Goal: Task Accomplishment & Management: Manage account settings

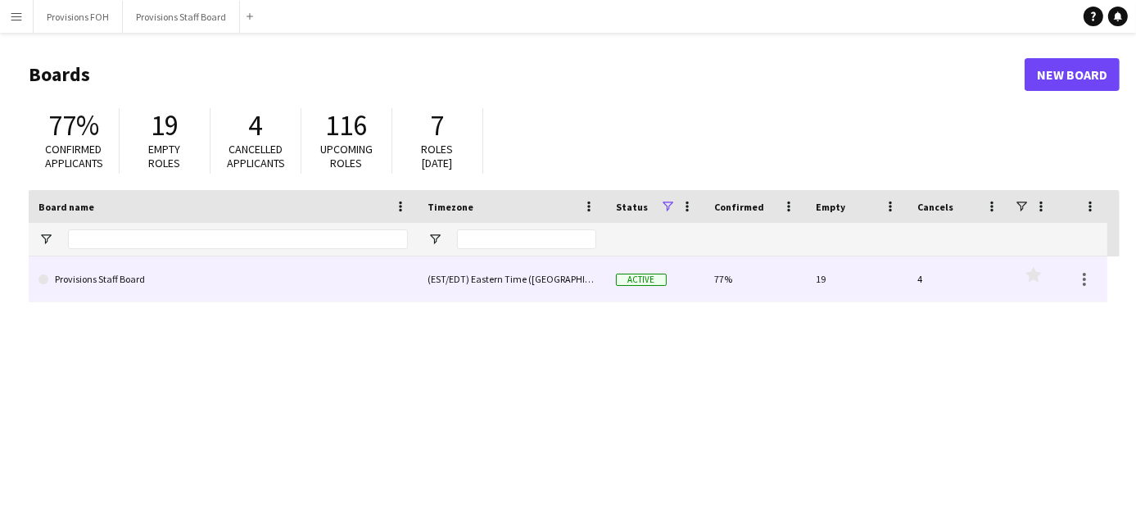
click at [131, 279] on link "Provisions Staff Board" at bounding box center [222, 279] width 369 height 46
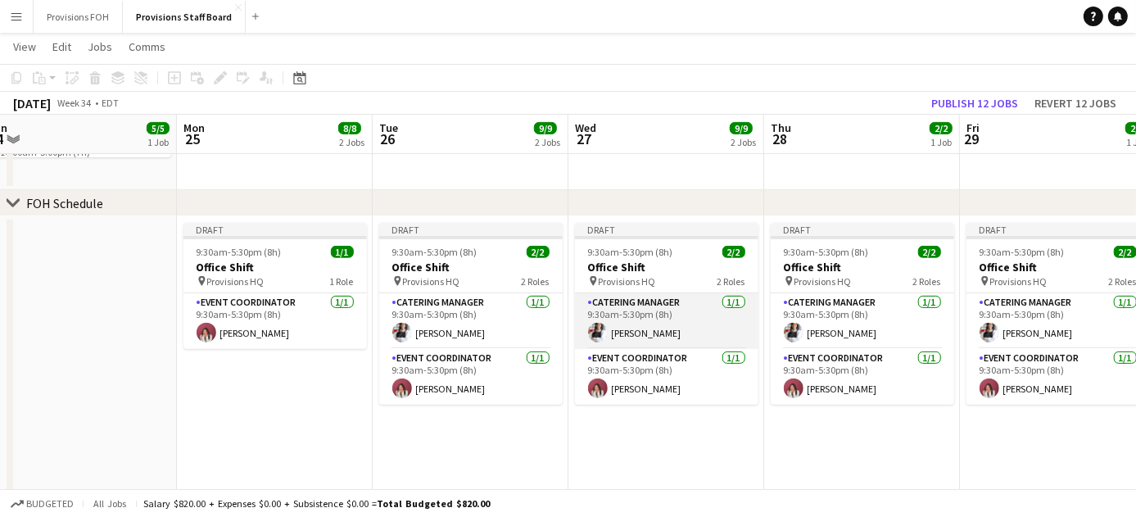
scroll to position [0, 616]
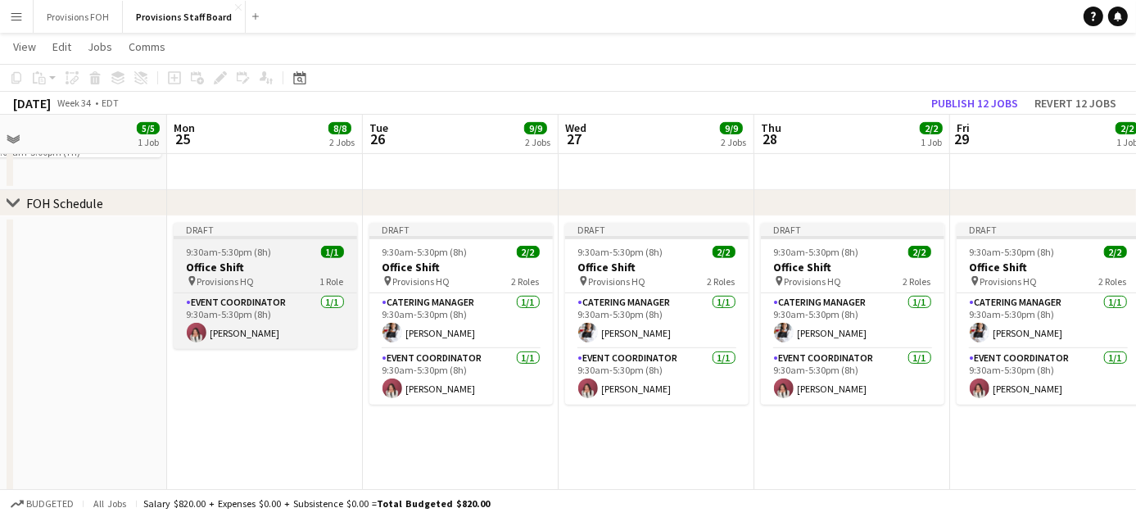
click at [262, 263] on h3 "Office Shift" at bounding box center [265, 267] width 183 height 15
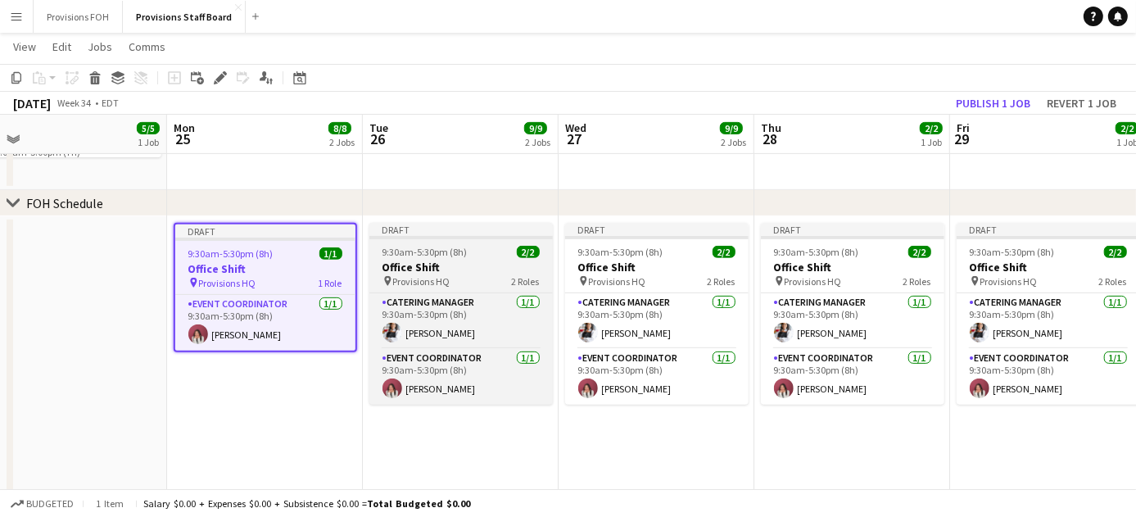
click at [455, 258] on app-job-card "Draft 9:30am-5:30pm (8h) 2/2 Office Shift pin Provisions HQ 2 Roles Catering Ma…" at bounding box center [460, 314] width 183 height 182
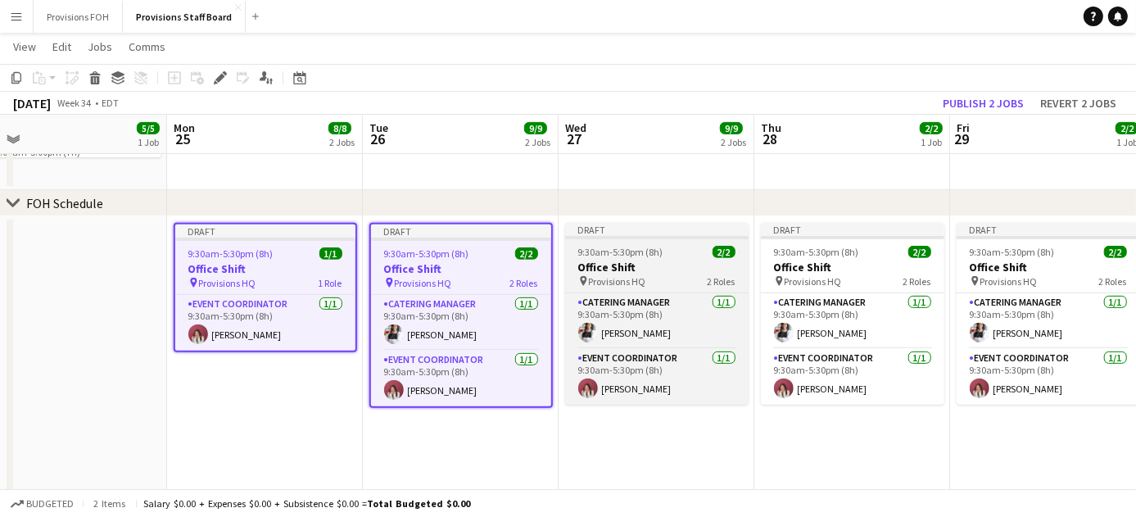
scroll to position [0, 615]
drag, startPoint x: 705, startPoint y: 251, endPoint x: 630, endPoint y: 261, distance: 76.0
click at [630, 261] on h3 "Office Shift" at bounding box center [657, 267] width 183 height 15
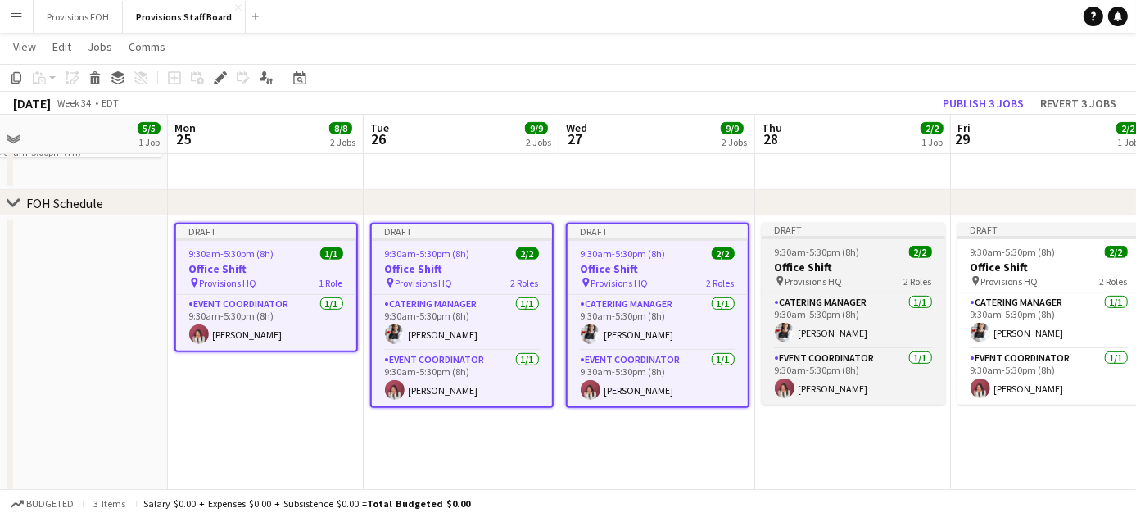
click at [849, 249] on span "9:30am-5:30pm (8h)" at bounding box center [817, 252] width 85 height 12
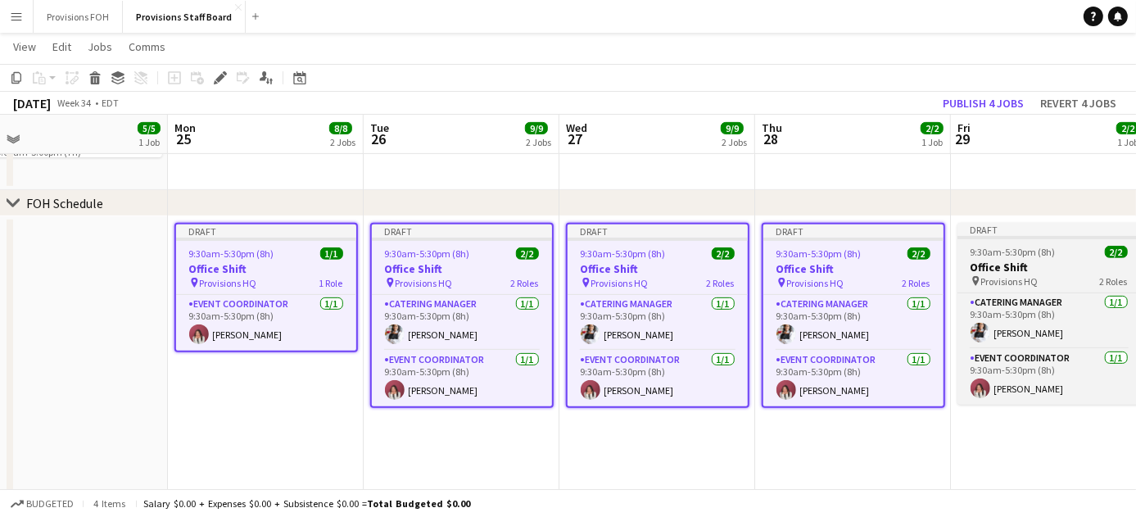
click at [1047, 254] on span "9:30am-5:30pm (8h)" at bounding box center [1013, 252] width 85 height 12
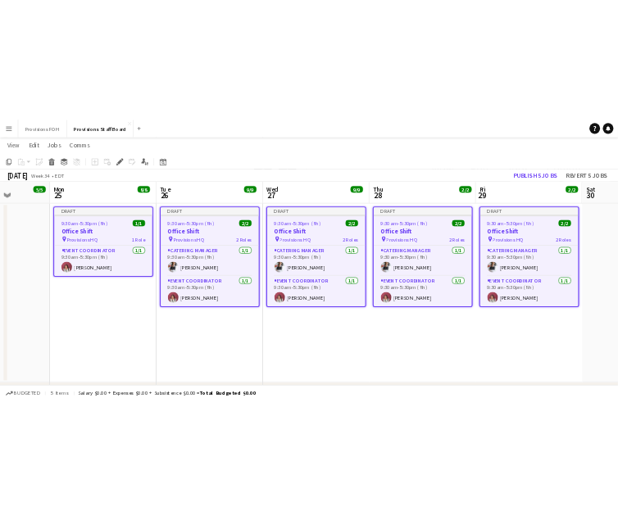
scroll to position [0, 497]
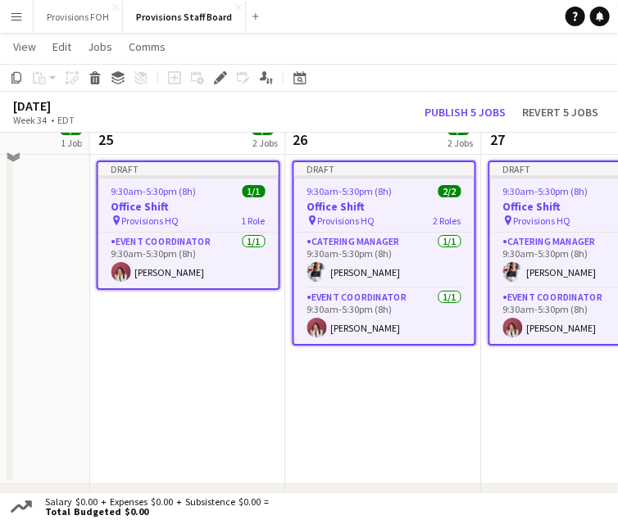
click at [393, 47] on app-page-menu "View Day view expanded Day view collapsed Month view Date picker Jump to [DATE]…" at bounding box center [309, 48] width 618 height 31
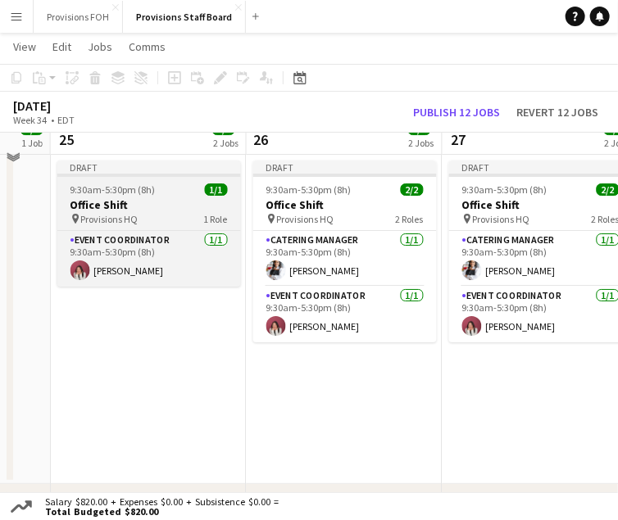
scroll to position [0, 536]
click at [141, 210] on h3 "Office Shift" at bounding box center [149, 204] width 183 height 15
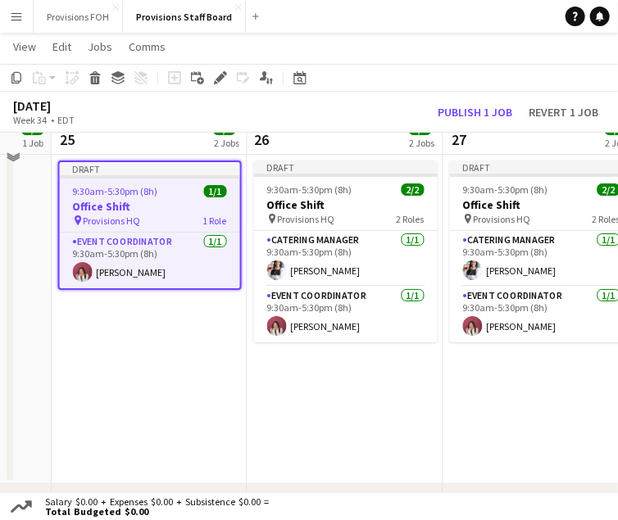
click at [173, 229] on app-job-card "Draft 9:30am-5:30pm (8h) 1/1 Office Shift pin Provisions HQ 1 Role Event Coordi…" at bounding box center [149, 225] width 183 height 129
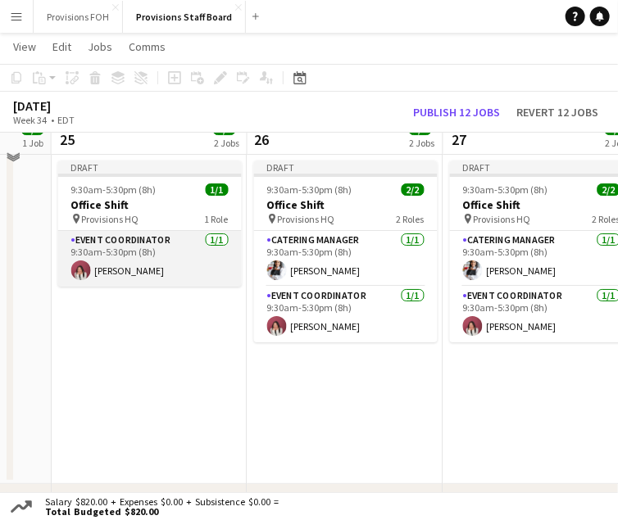
click at [175, 245] on app-card-role "Event Coordinator [DATE] 9:30am-5:30pm (8h) [PERSON_NAME]" at bounding box center [149, 259] width 183 height 56
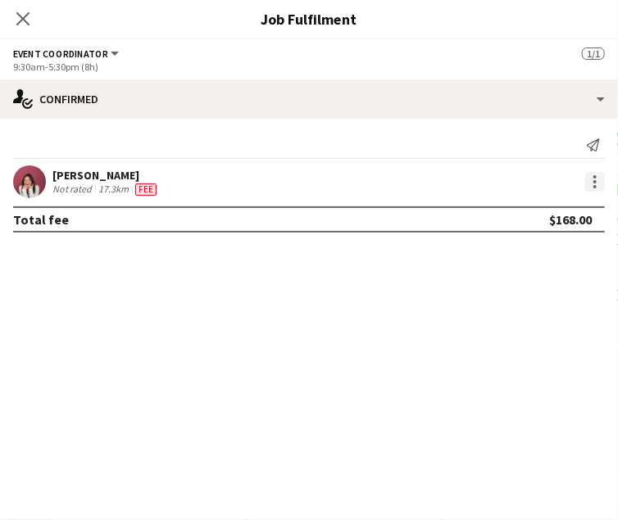
click at [595, 185] on div at bounding box center [594, 186] width 3 height 3
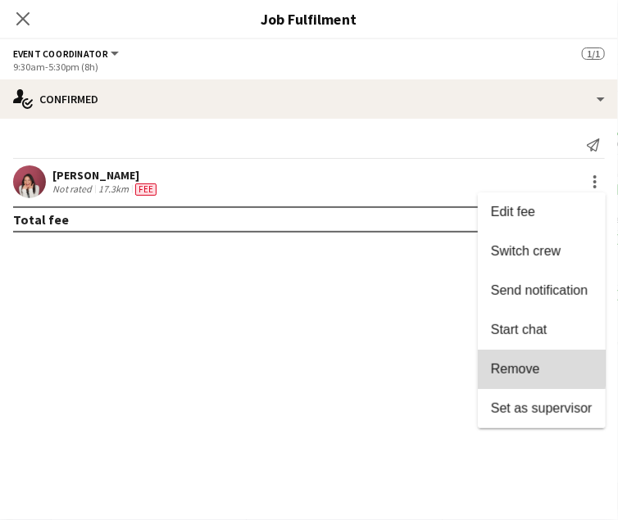
click at [537, 364] on span "Remove" at bounding box center [515, 369] width 49 height 14
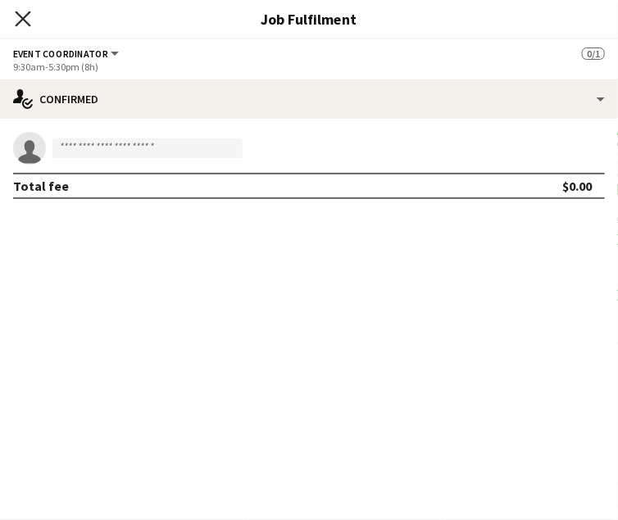
click at [30, 24] on icon "Close pop-in" at bounding box center [23, 19] width 16 height 16
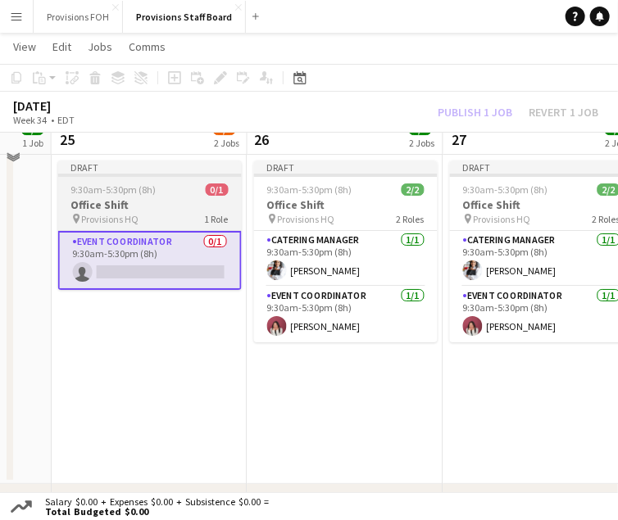
click at [183, 195] on div "9:30am-5:30pm (8h) 0/1" at bounding box center [149, 189] width 183 height 12
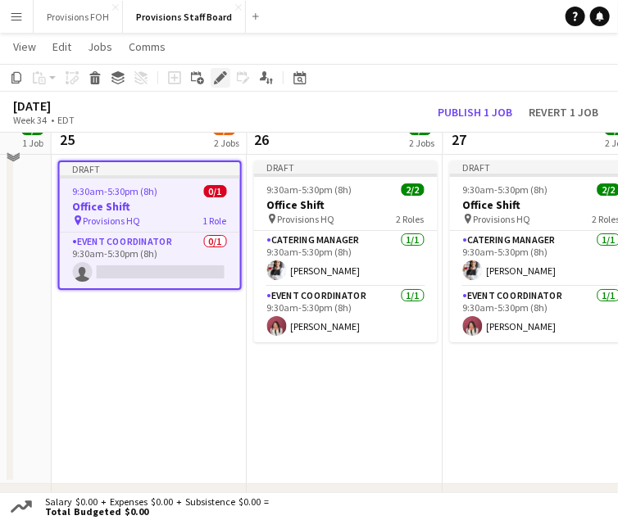
click at [219, 80] on icon at bounding box center [219, 78] width 9 height 9
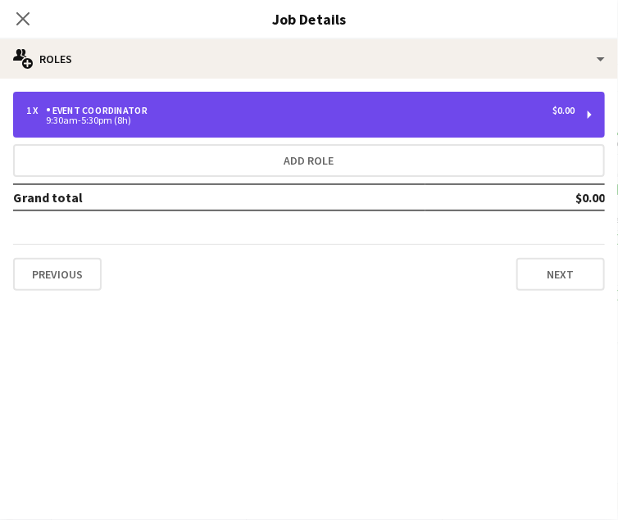
click at [536, 132] on div "1 x Event Coordinator $0.00 9:30am-5:30pm (8h)" at bounding box center [308, 115] width 591 height 46
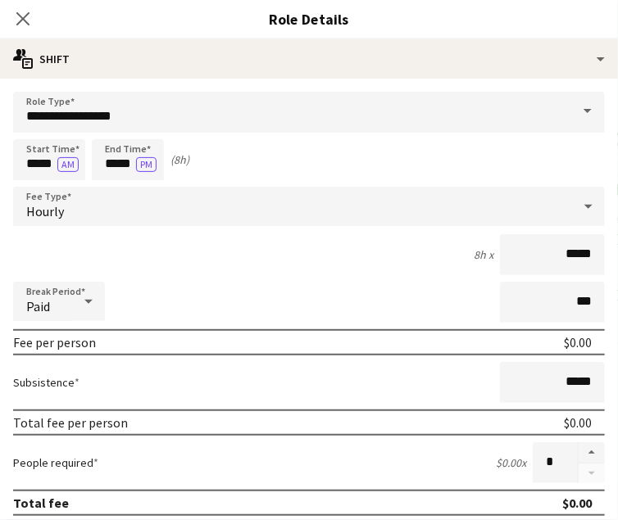
click at [570, 109] on span at bounding box center [587, 111] width 34 height 39
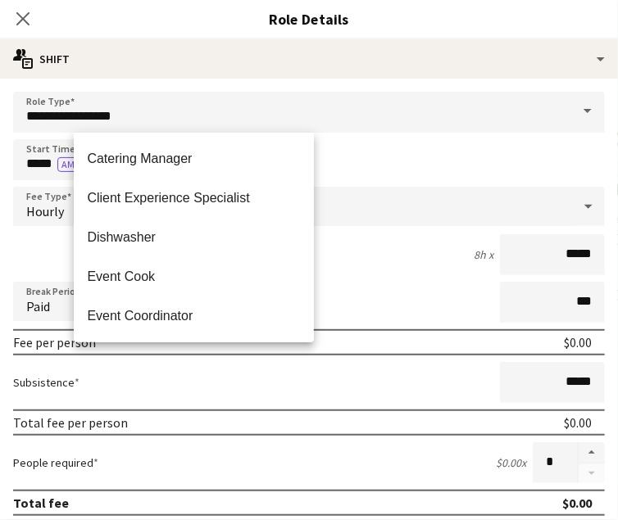
click at [454, 269] on div "Previous Next" at bounding box center [308, 267] width 591 height 47
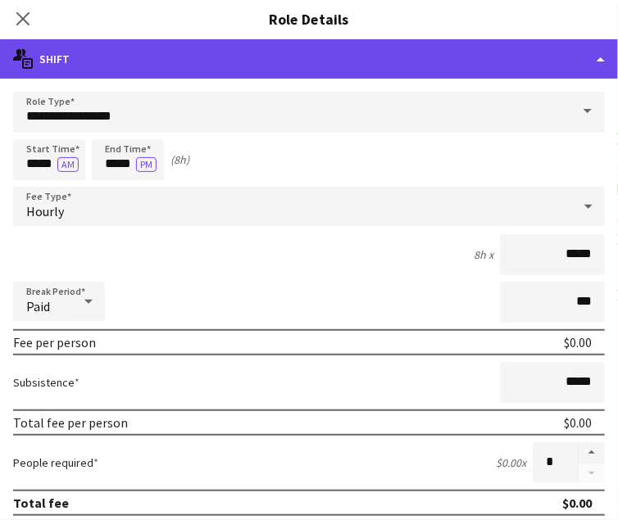
click at [324, 67] on div "multiple-actions-text Shift" at bounding box center [309, 58] width 618 height 39
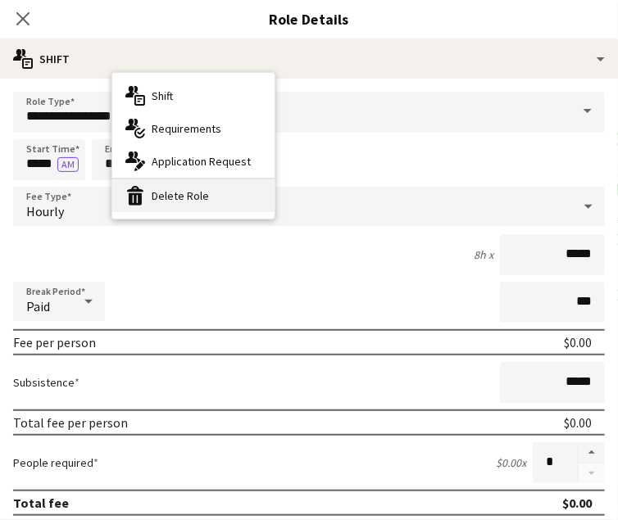
click at [247, 192] on div "bin-2 Delete Role" at bounding box center [193, 195] width 162 height 33
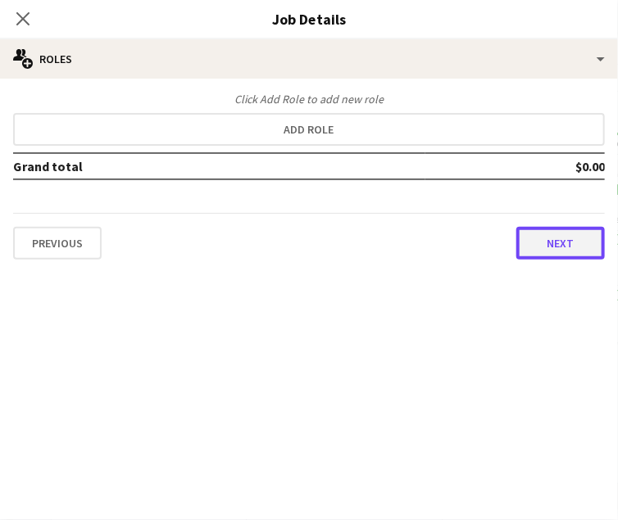
click at [550, 249] on button "Next" at bounding box center [560, 243] width 88 height 33
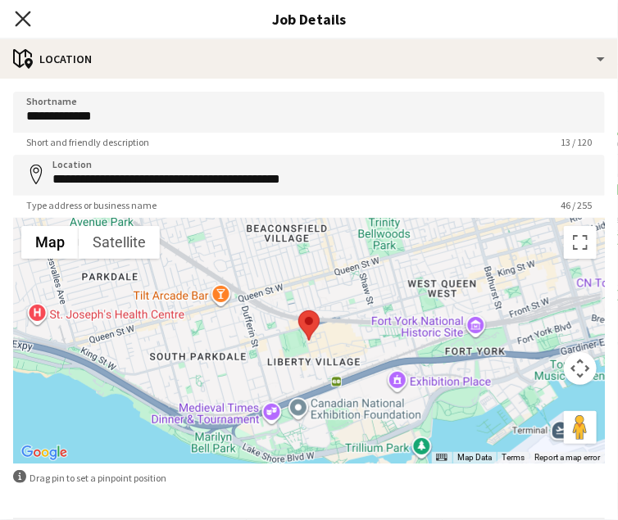
click at [30, 12] on icon "Close pop-in" at bounding box center [23, 19] width 16 height 16
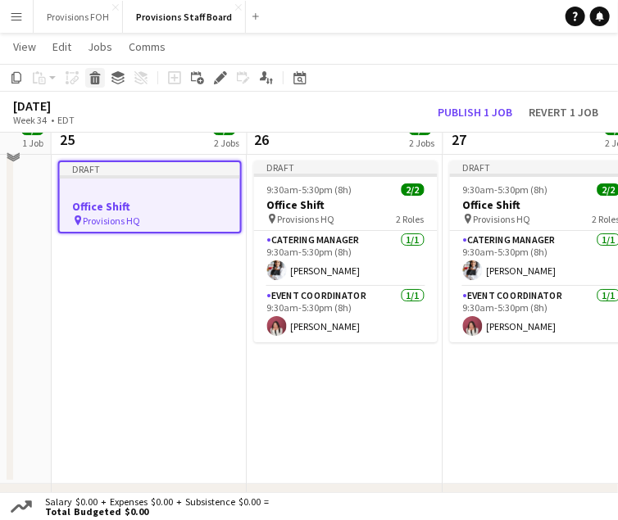
click at [94, 87] on div "Delete" at bounding box center [95, 78] width 20 height 20
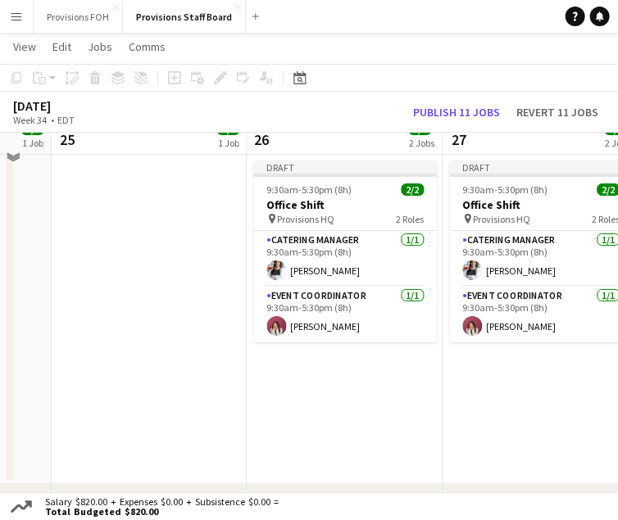
click at [416, 66] on app-toolbar "Copy Paste Paste Ctrl+V Paste with crew Ctrl+Shift+V Paste linked Job [GEOGRAPH…" at bounding box center [309, 78] width 618 height 28
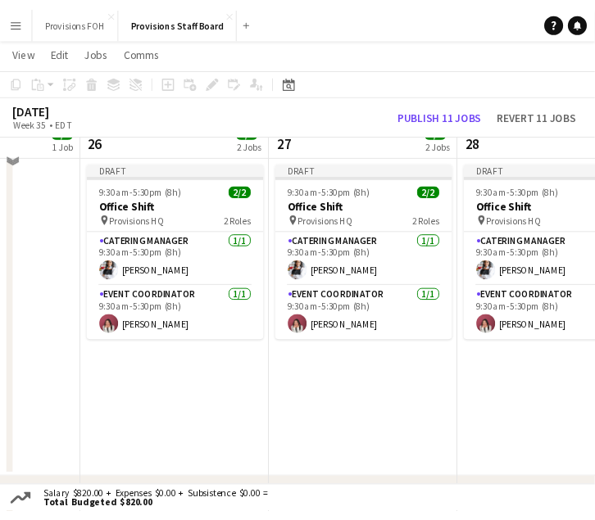
scroll to position [0, 699]
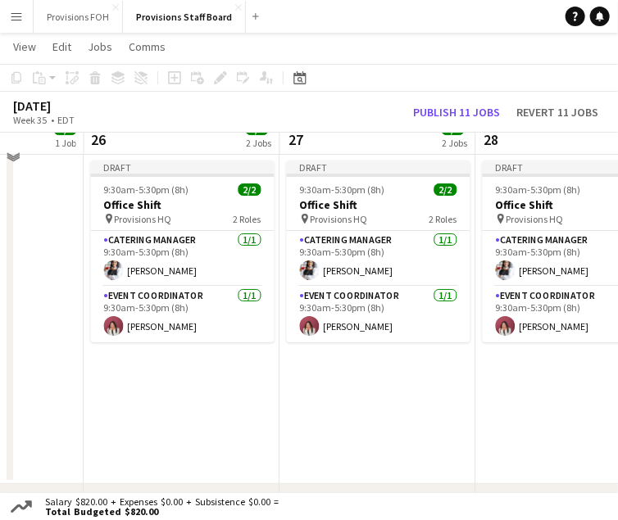
click at [421, 48] on app-page-menu "View Day view expanded Day view collapsed Month view Date picker Jump to [DATE]…" at bounding box center [309, 48] width 618 height 31
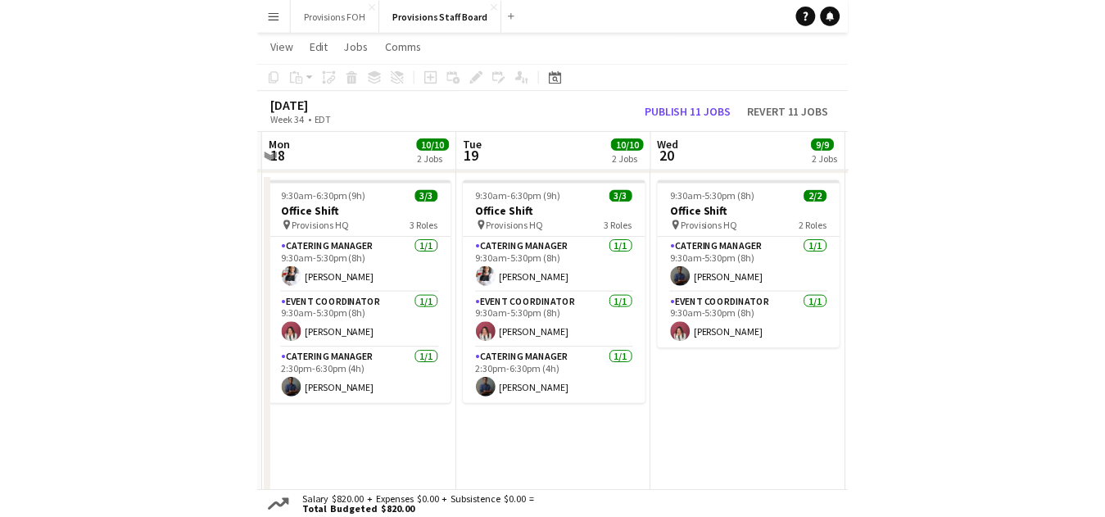
scroll to position [0, 385]
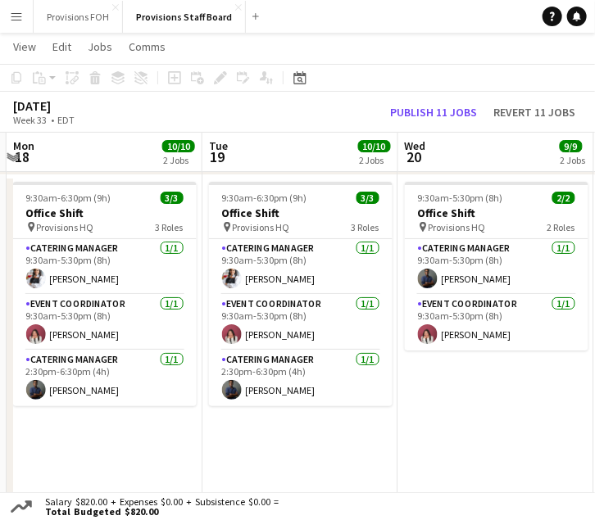
click at [364, 42] on app-page-menu "View Day view expanded Day view collapsed Month view Date picker Jump to [DATE]…" at bounding box center [297, 48] width 595 height 31
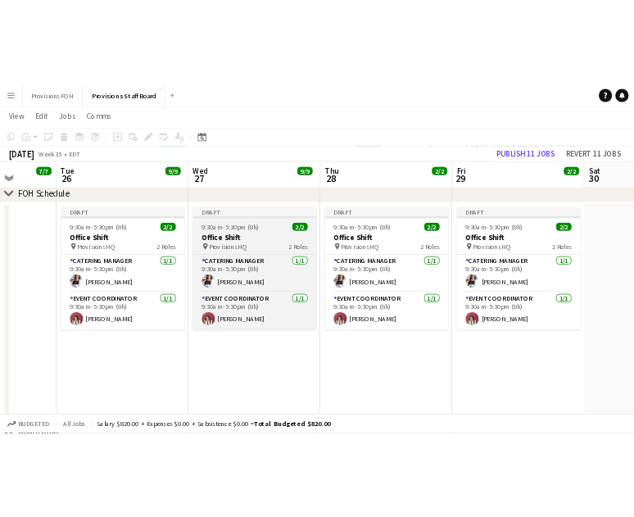
scroll to position [0, 396]
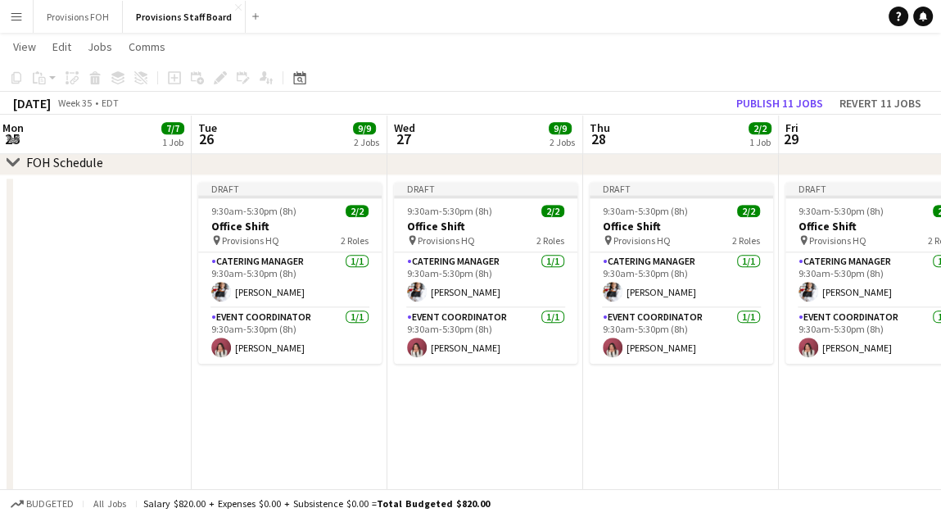
click at [425, 62] on app-page-menu "View Day view expanded Day view collapsed Month view Date picker Jump to [DATE]…" at bounding box center [470, 48] width 941 height 31
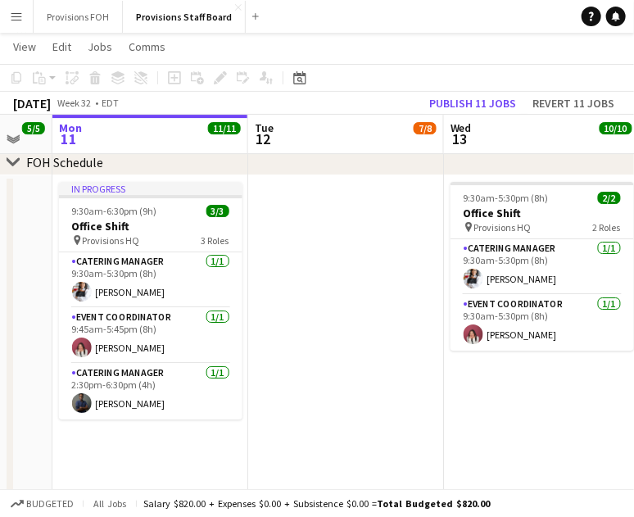
scroll to position [0, 341]
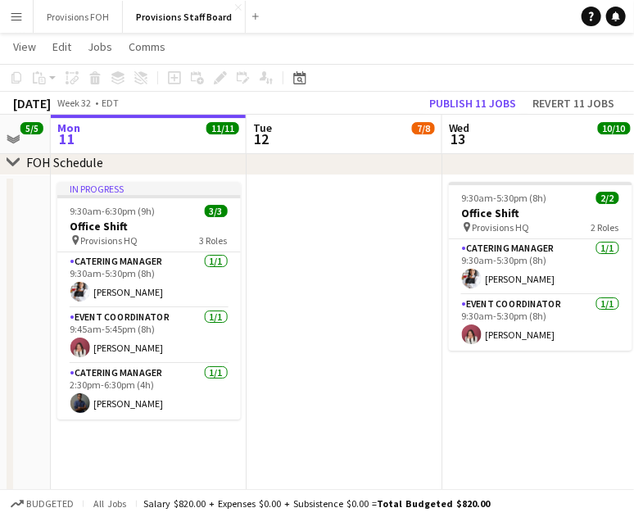
click at [328, 229] on app-date-cell at bounding box center [345, 340] width 196 height 330
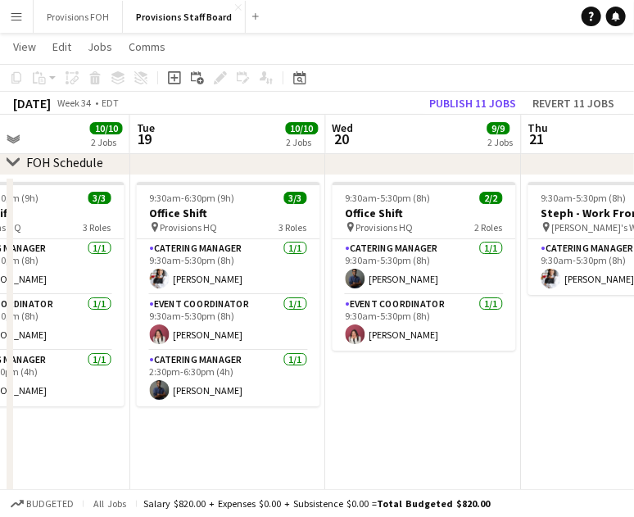
scroll to position [0, 655]
